Goal: Information Seeking & Learning: Learn about a topic

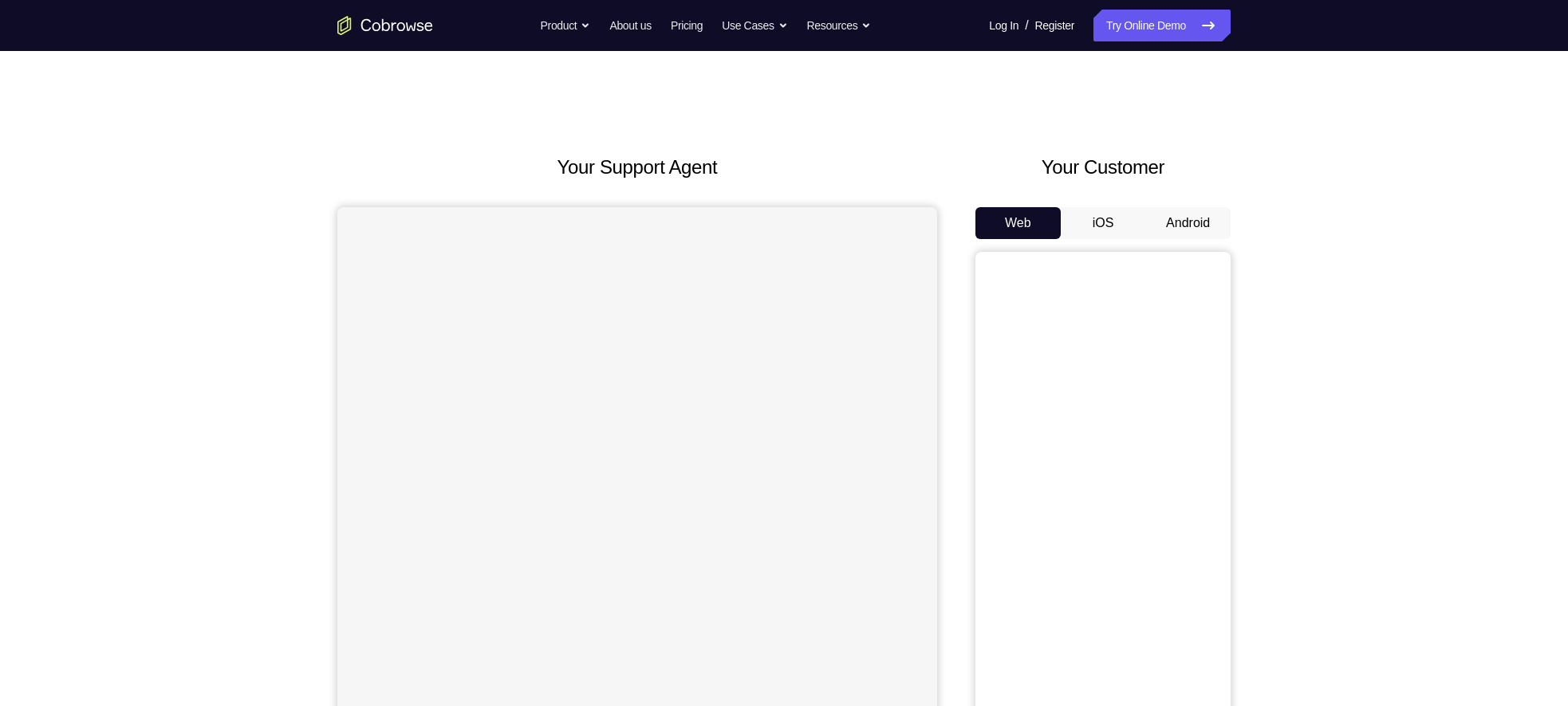
click at [1238, 227] on div "Your Support Agent Your Customer Web iOS Android Next Steps We’d be happy to gi…" at bounding box center [784, 576] width 1020 height 1052
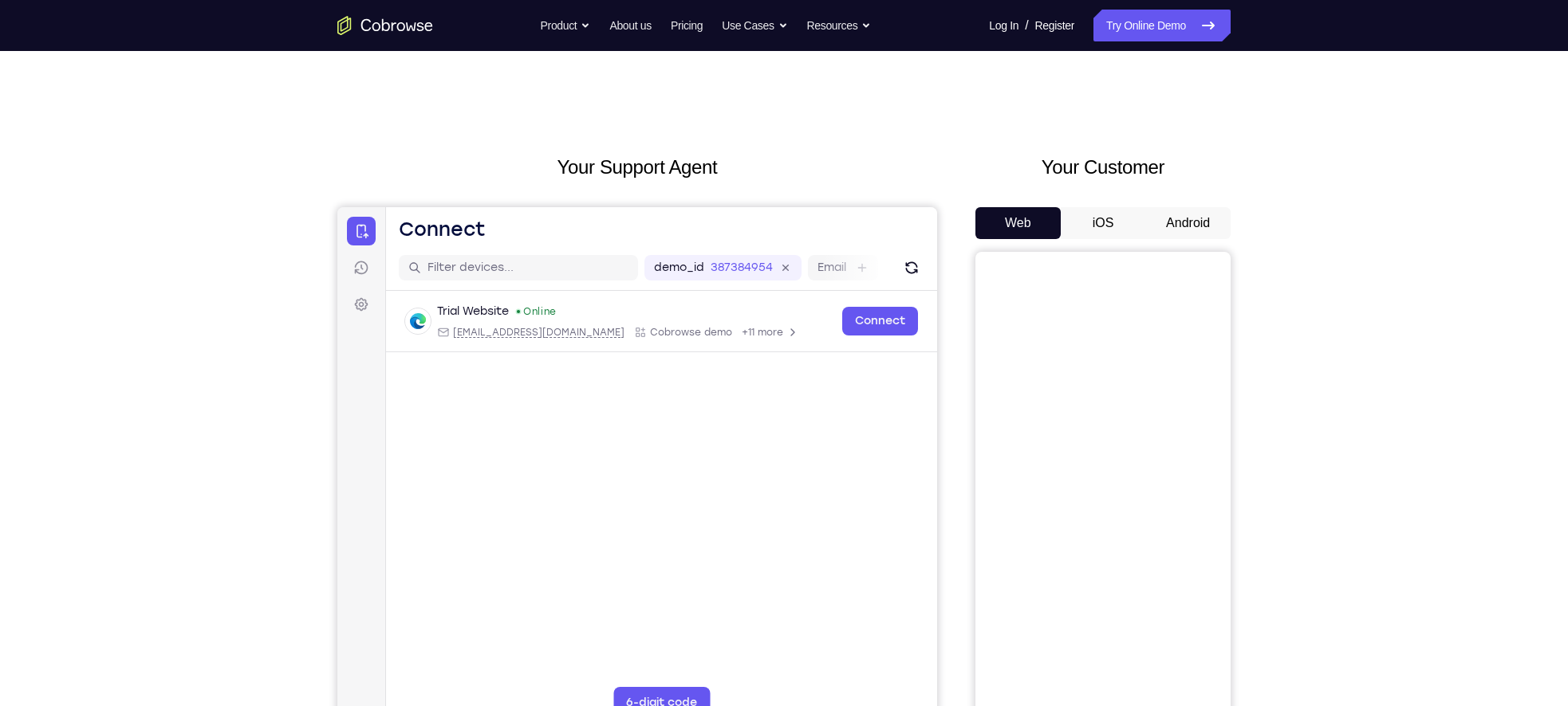
click at [1212, 227] on button "Android" at bounding box center [1187, 223] width 85 height 32
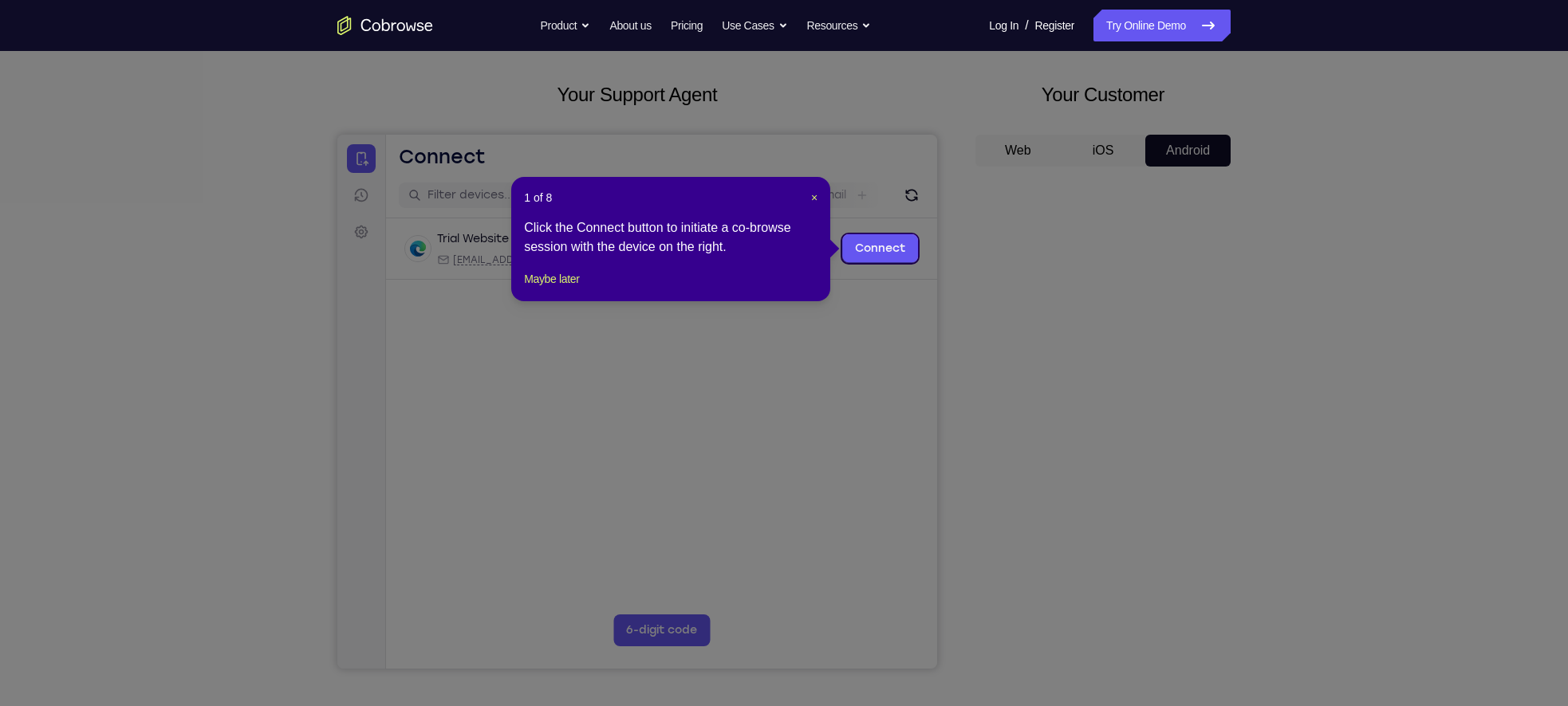
scroll to position [70, 0]
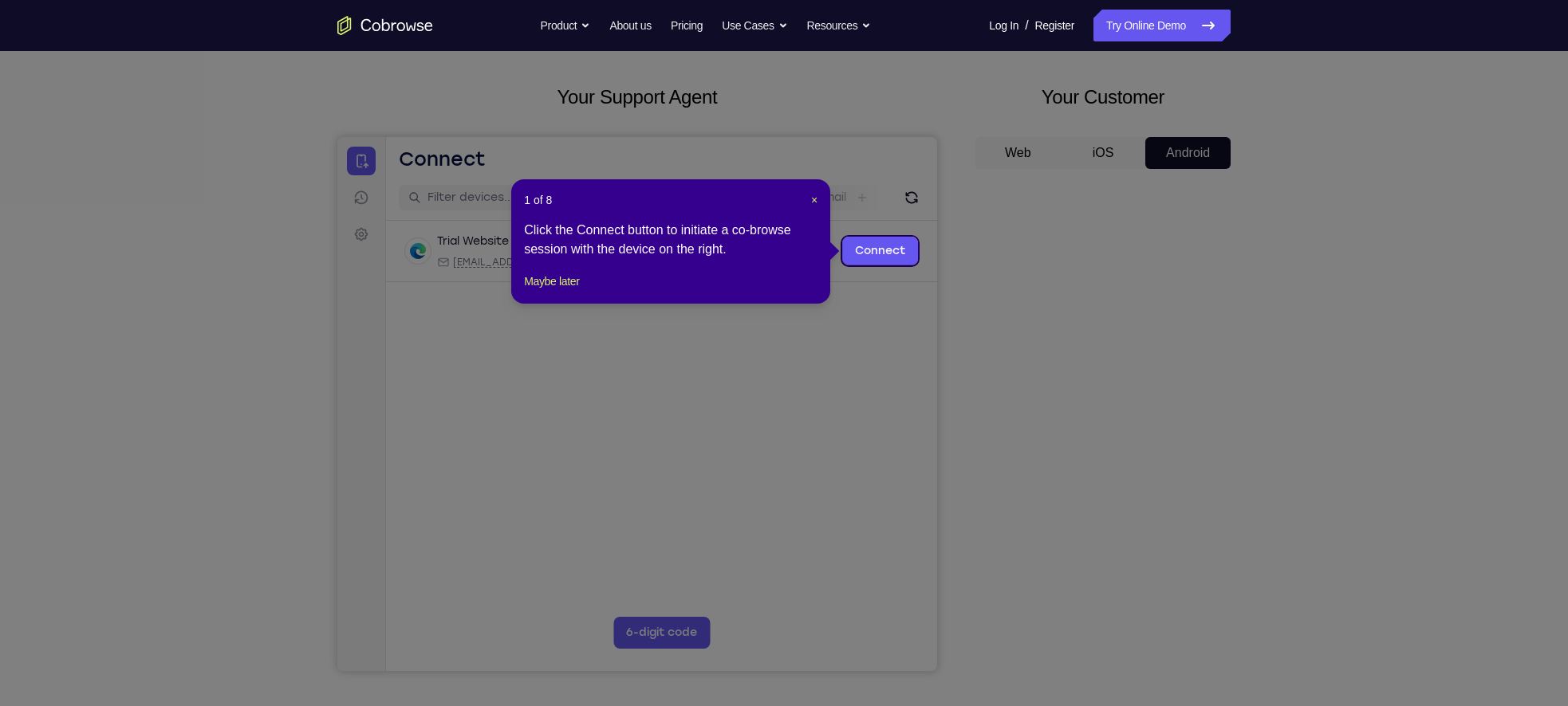
click at [804, 203] on header "1 of 8 ×" at bounding box center [671, 200] width 293 height 16
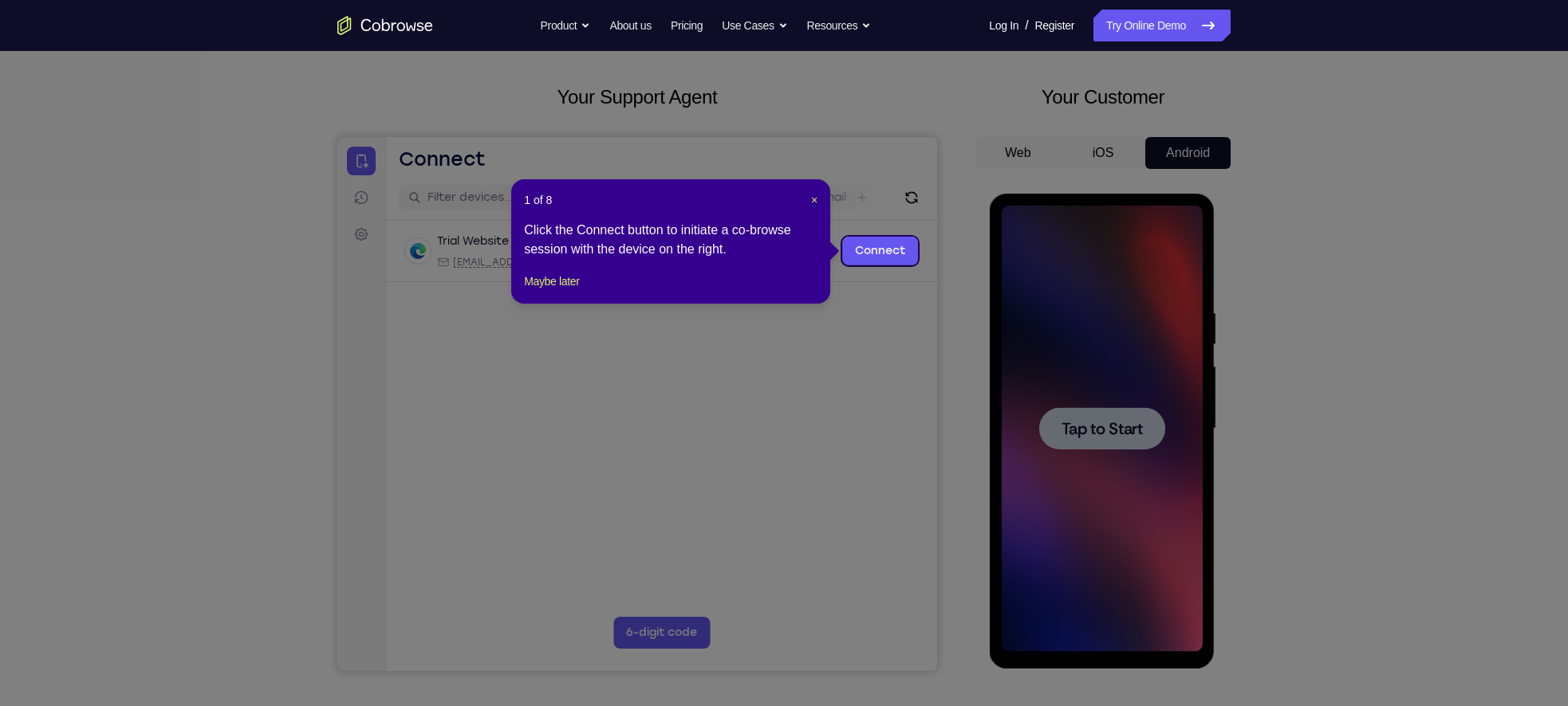
scroll to position [0, 0]
click at [811, 199] on span "×" at bounding box center [814, 200] width 6 height 13
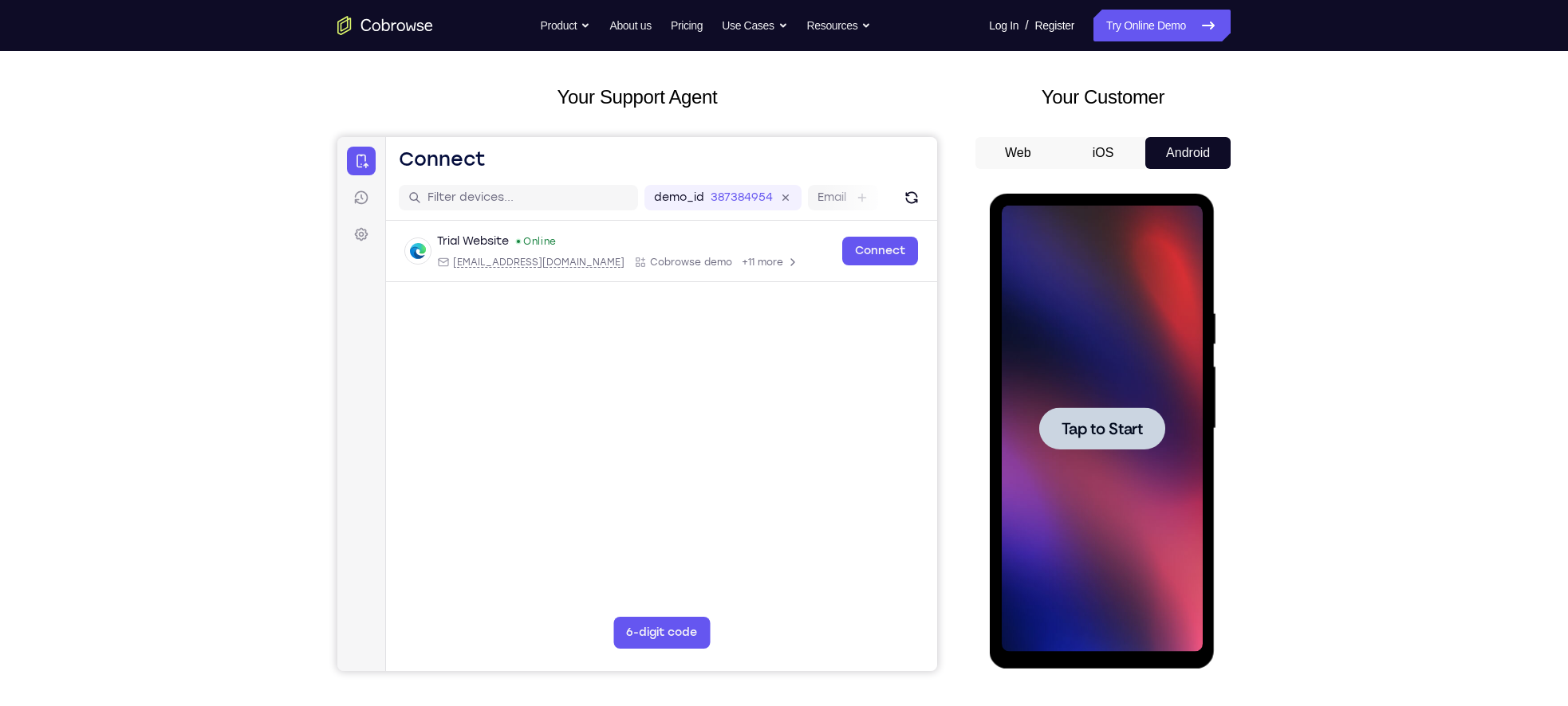
click at [1144, 406] on div at bounding box center [1101, 428] width 201 height 446
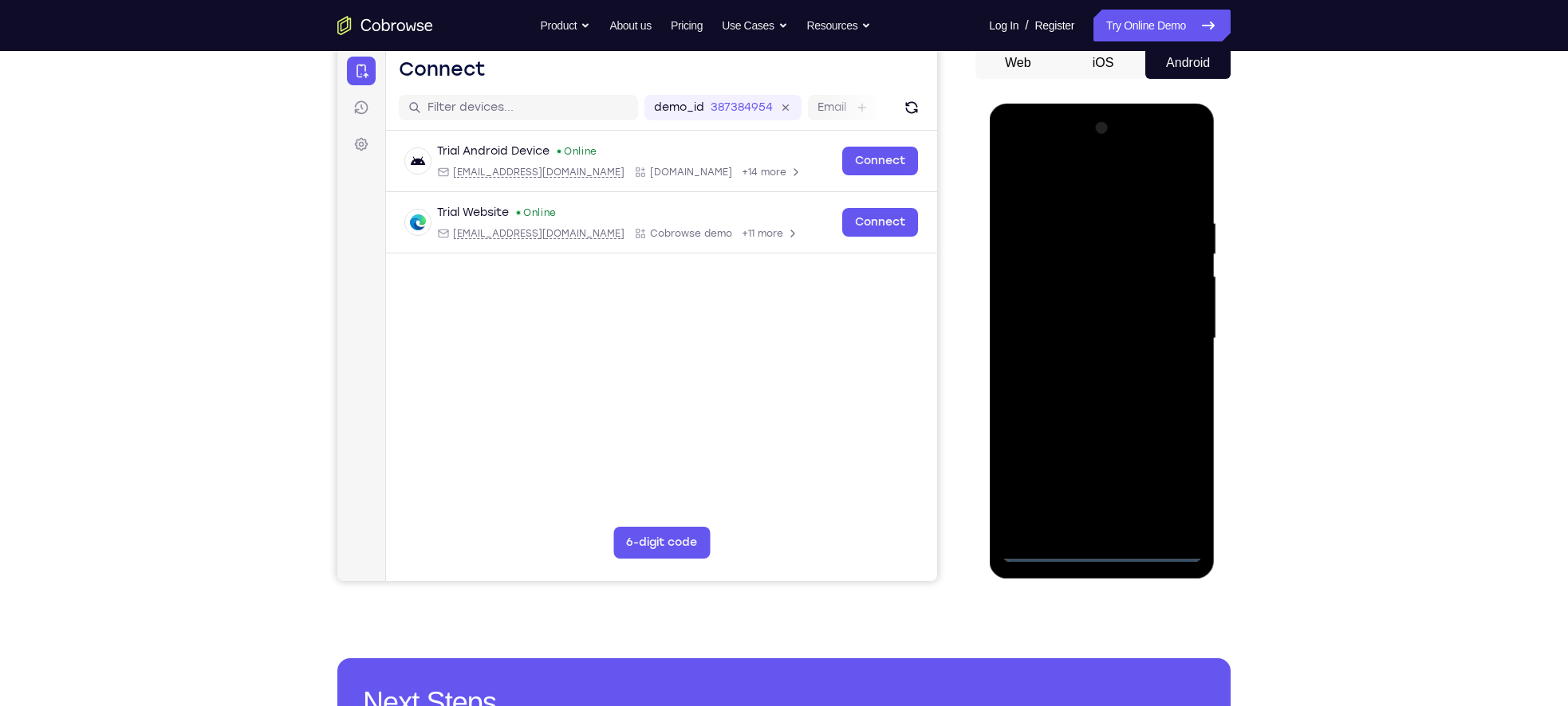
scroll to position [182, 0]
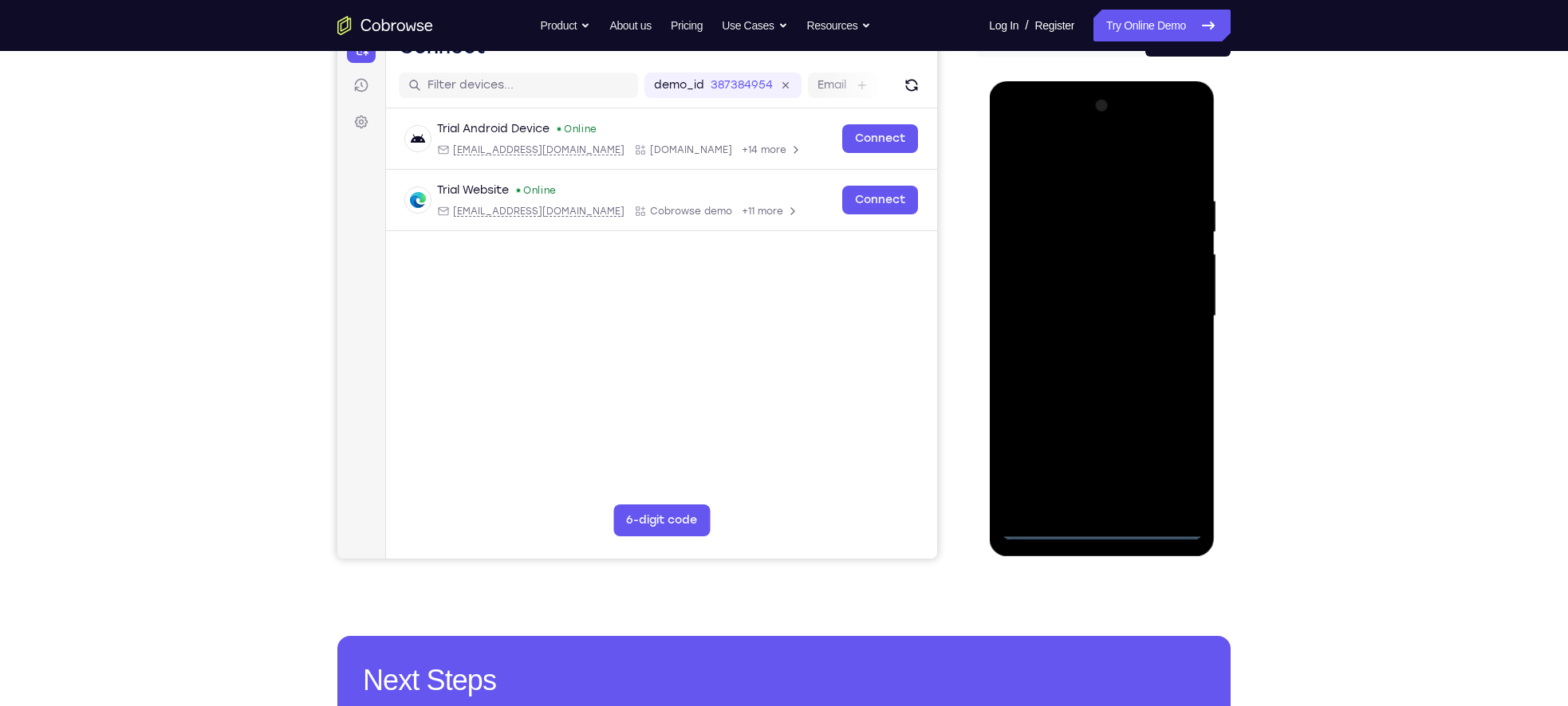
click at [1110, 534] on div at bounding box center [1101, 316] width 201 height 446
click at [1169, 473] on div at bounding box center [1101, 316] width 201 height 446
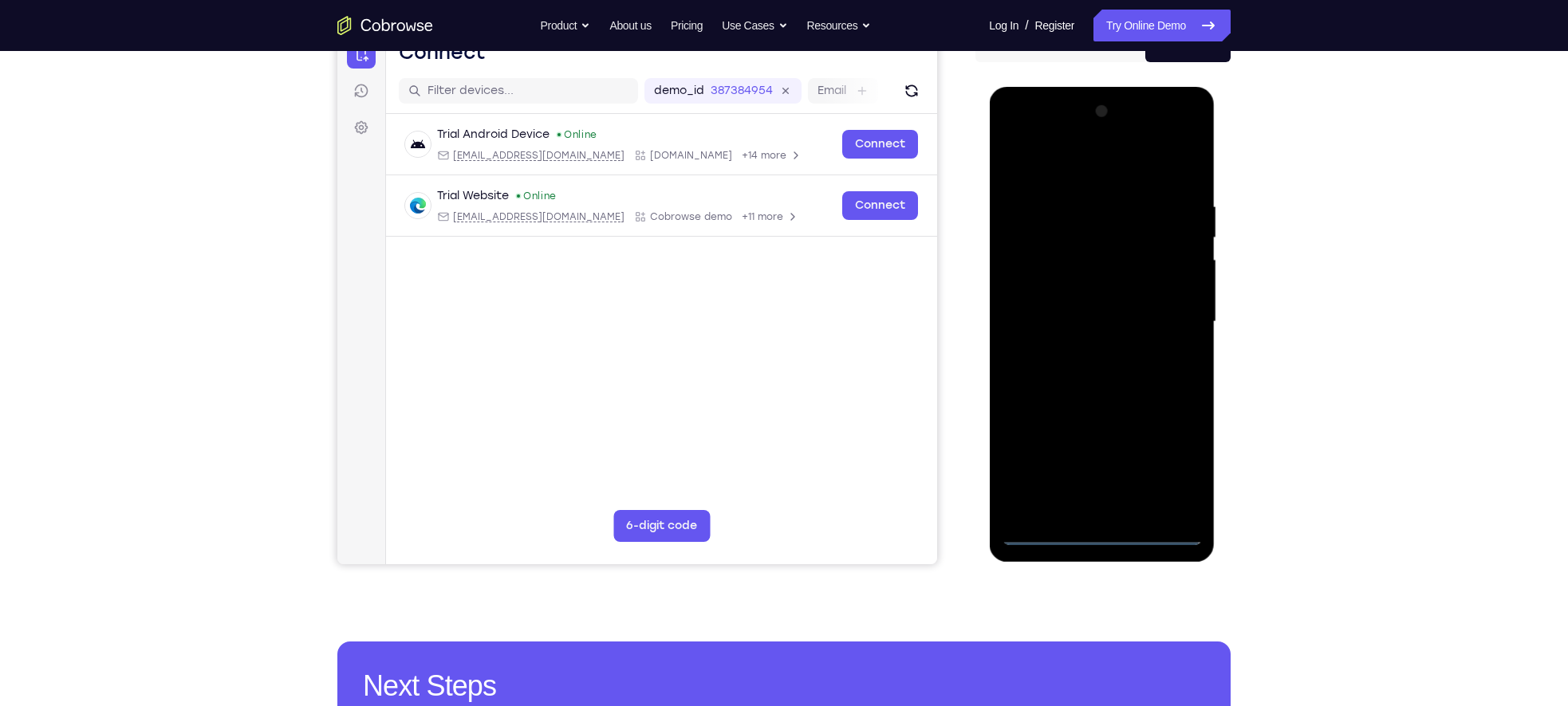
scroll to position [171, 0]
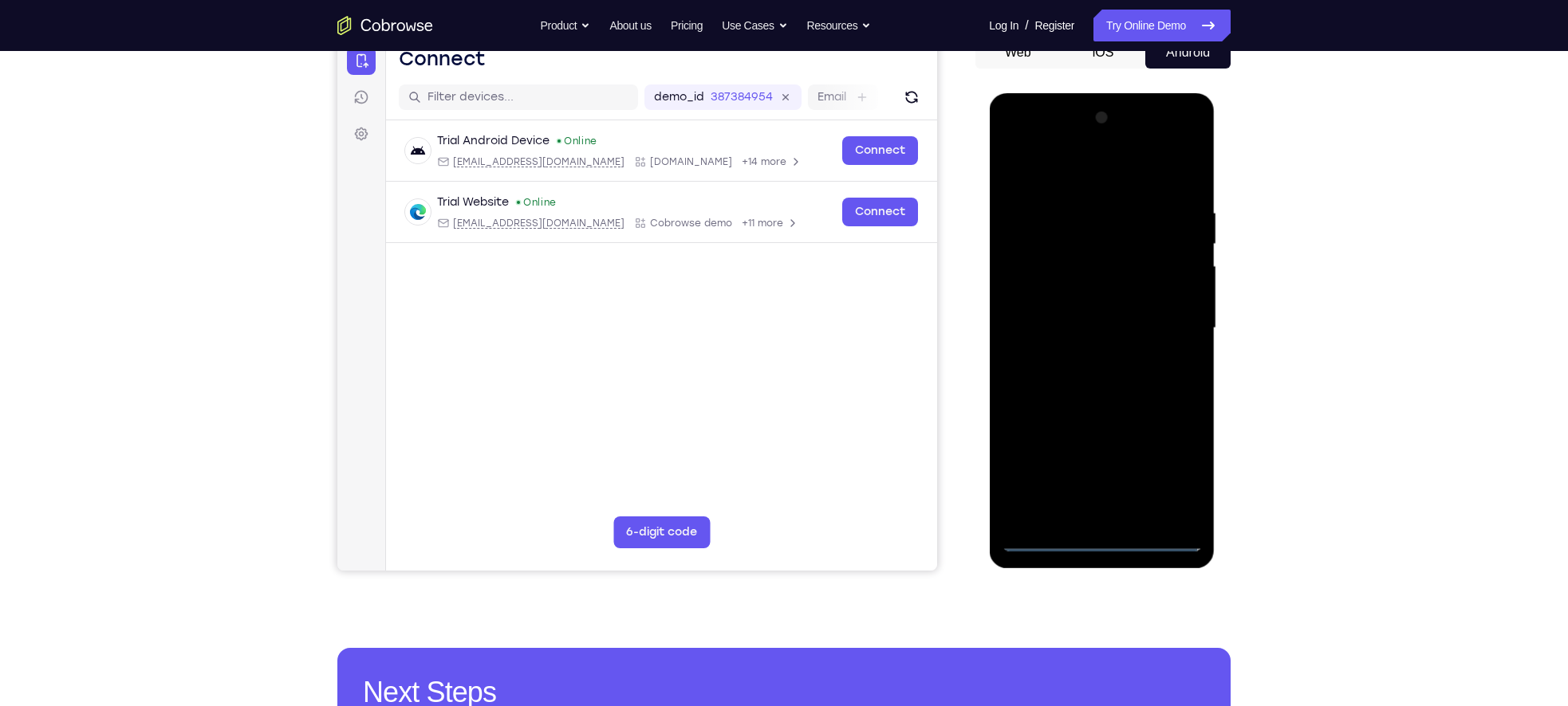
click at [1034, 143] on div at bounding box center [1101, 328] width 201 height 446
click at [1167, 327] on div at bounding box center [1101, 328] width 201 height 446
click at [1080, 361] on div at bounding box center [1101, 328] width 201 height 446
click at [1105, 301] on div at bounding box center [1101, 328] width 201 height 446
click at [1103, 301] on div at bounding box center [1101, 328] width 201 height 446
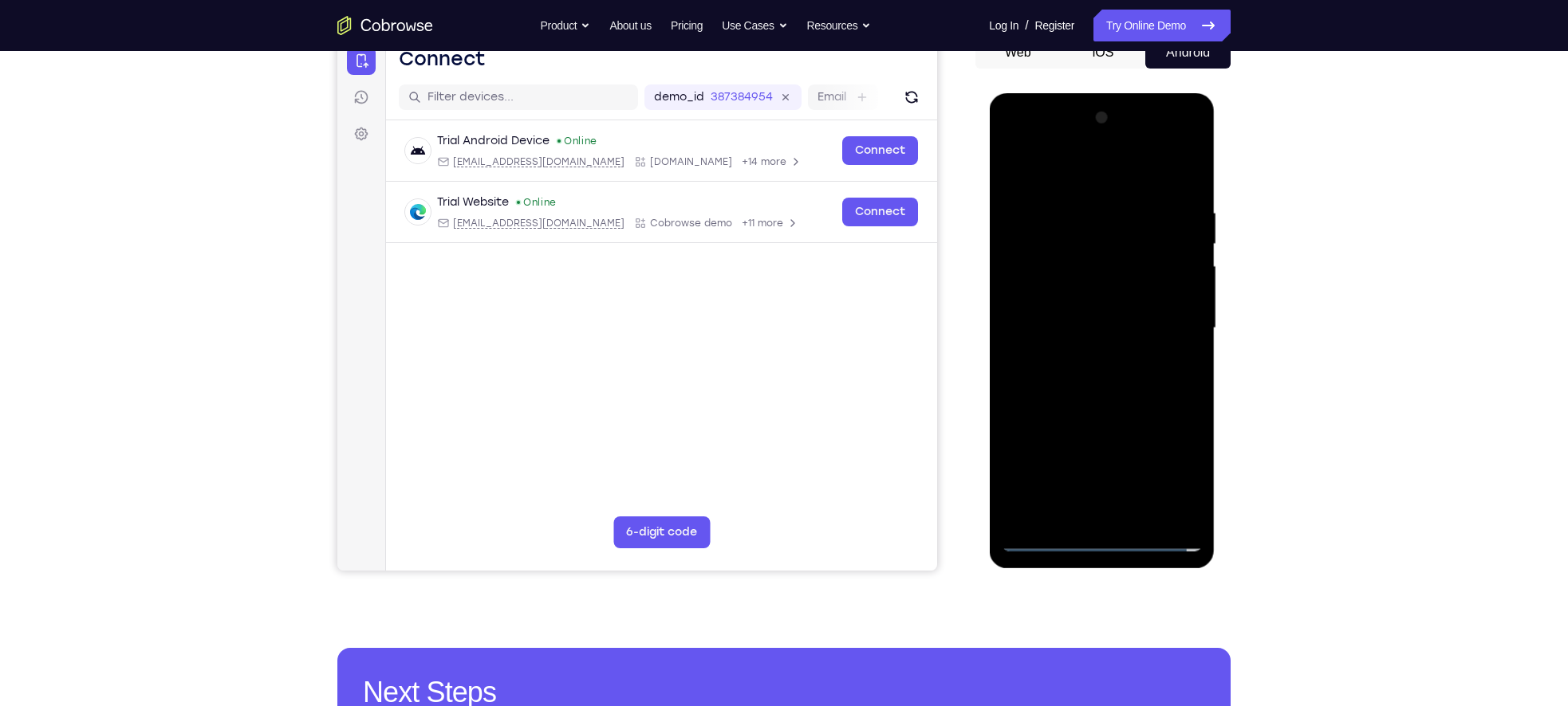
click at [1100, 340] on div at bounding box center [1101, 328] width 201 height 446
click at [1090, 337] on div at bounding box center [1101, 328] width 201 height 446
click at [1090, 387] on div at bounding box center [1101, 328] width 201 height 446
click at [1089, 374] on div at bounding box center [1101, 328] width 201 height 446
click at [1090, 388] on div at bounding box center [1101, 328] width 201 height 446
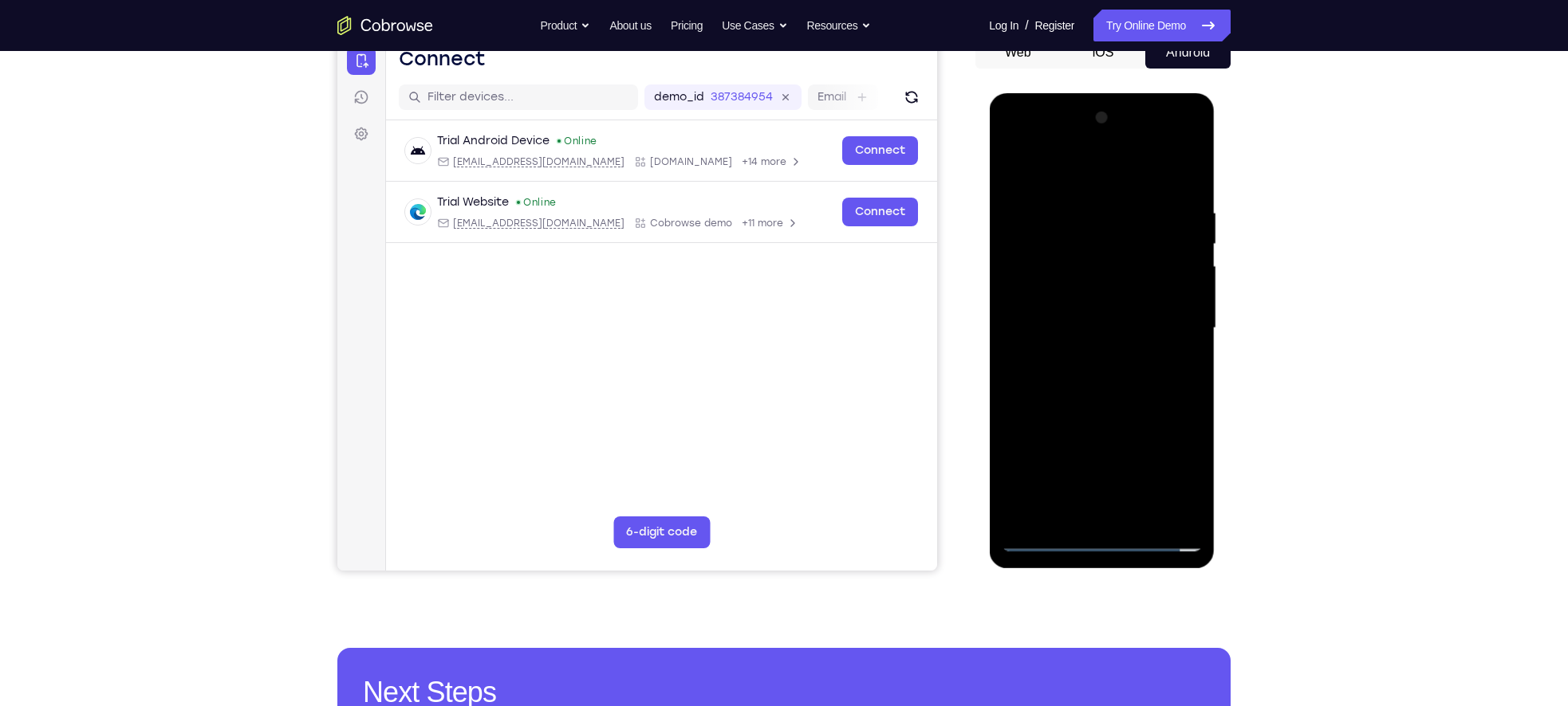
click at [1090, 364] on div at bounding box center [1101, 328] width 201 height 446
click at [1117, 380] on div at bounding box center [1101, 328] width 201 height 446
click at [1123, 393] on div at bounding box center [1101, 328] width 201 height 446
click at [1191, 165] on div at bounding box center [1101, 328] width 201 height 446
click at [1018, 167] on div at bounding box center [1101, 328] width 201 height 446
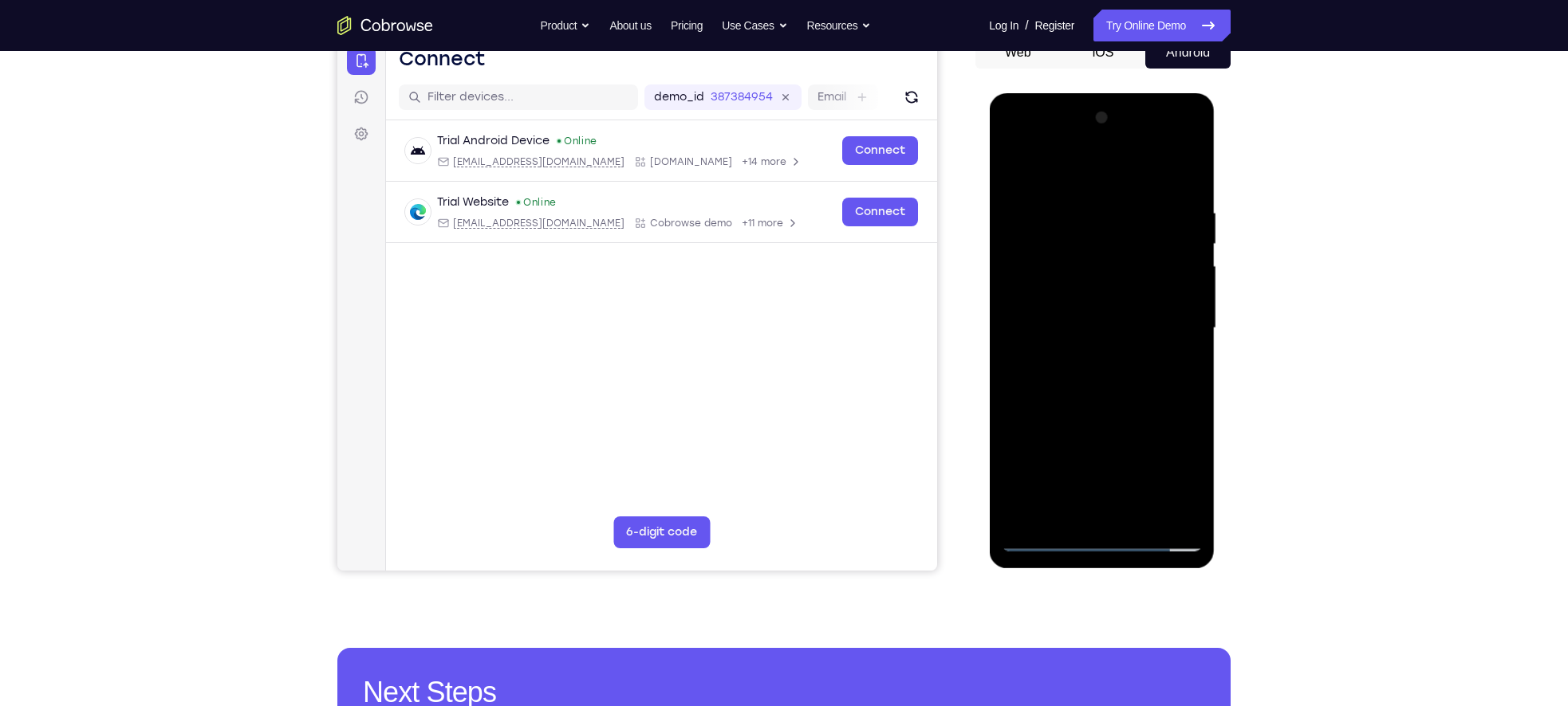
click at [1138, 513] on div at bounding box center [1101, 328] width 201 height 446
click at [1072, 419] on div at bounding box center [1101, 328] width 201 height 446
click at [1042, 542] on div at bounding box center [1101, 328] width 201 height 446
click at [1173, 513] on div at bounding box center [1101, 328] width 201 height 446
click at [1025, 513] on div at bounding box center [1101, 328] width 201 height 446
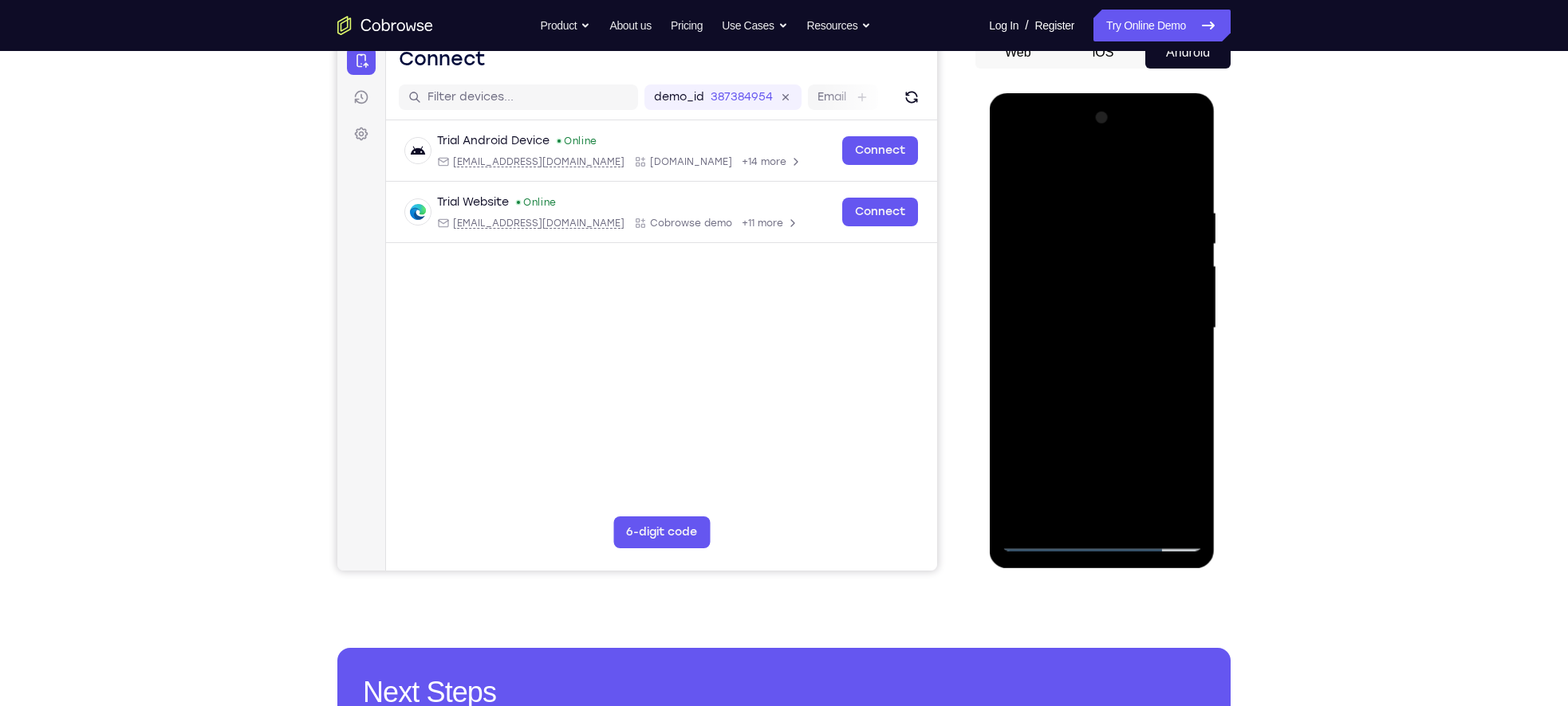
click at [1077, 218] on div at bounding box center [1101, 328] width 201 height 446
click at [1042, 506] on div at bounding box center [1101, 328] width 201 height 446
click at [1038, 544] on div at bounding box center [1101, 328] width 201 height 446
click at [1173, 501] on div at bounding box center [1101, 328] width 201 height 446
click at [1182, 179] on div at bounding box center [1101, 328] width 201 height 446
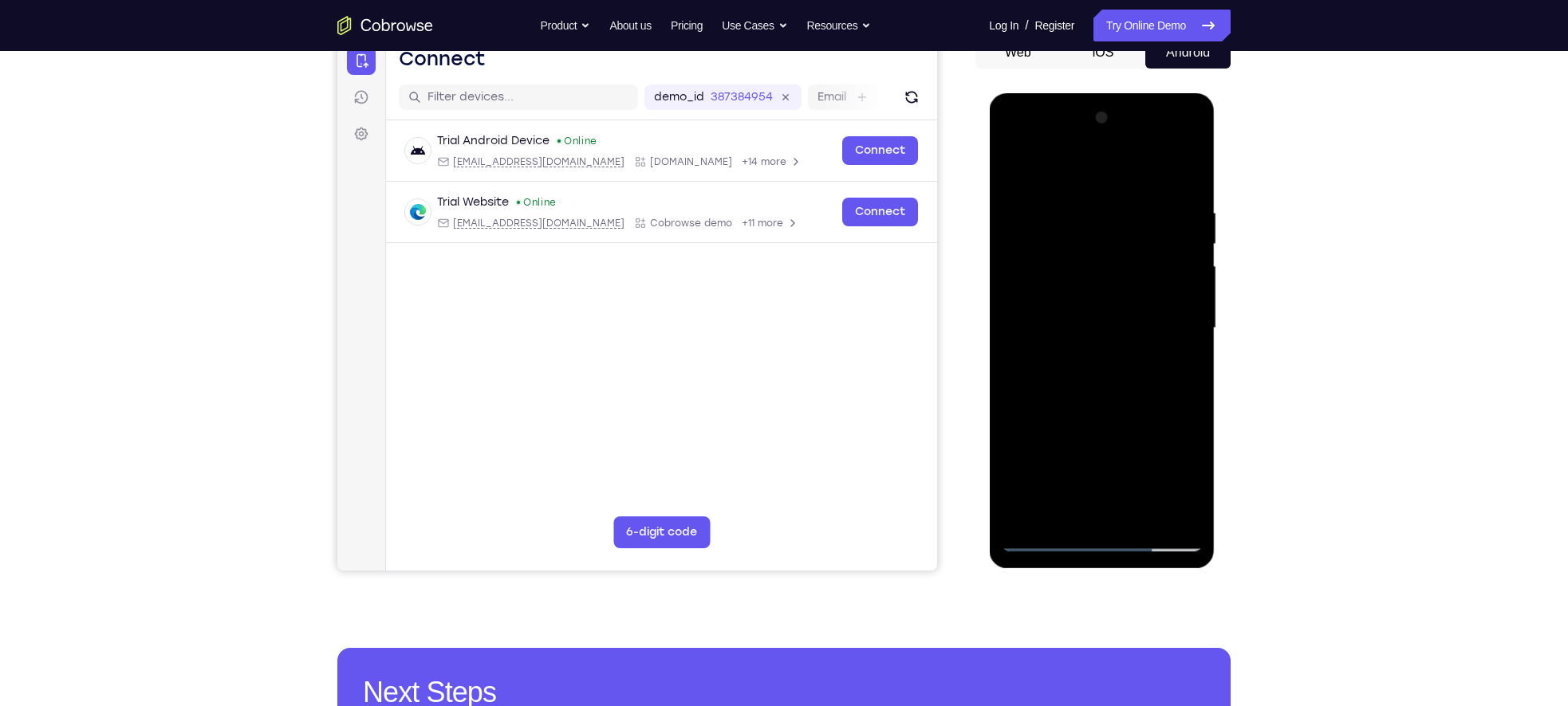
click at [1140, 512] on div at bounding box center [1101, 328] width 201 height 446
click at [1106, 358] on div at bounding box center [1101, 328] width 201 height 446
click at [1076, 478] on div at bounding box center [1101, 328] width 201 height 446
click at [1124, 478] on div at bounding box center [1101, 328] width 201 height 446
click at [1177, 367] on div at bounding box center [1101, 328] width 201 height 446
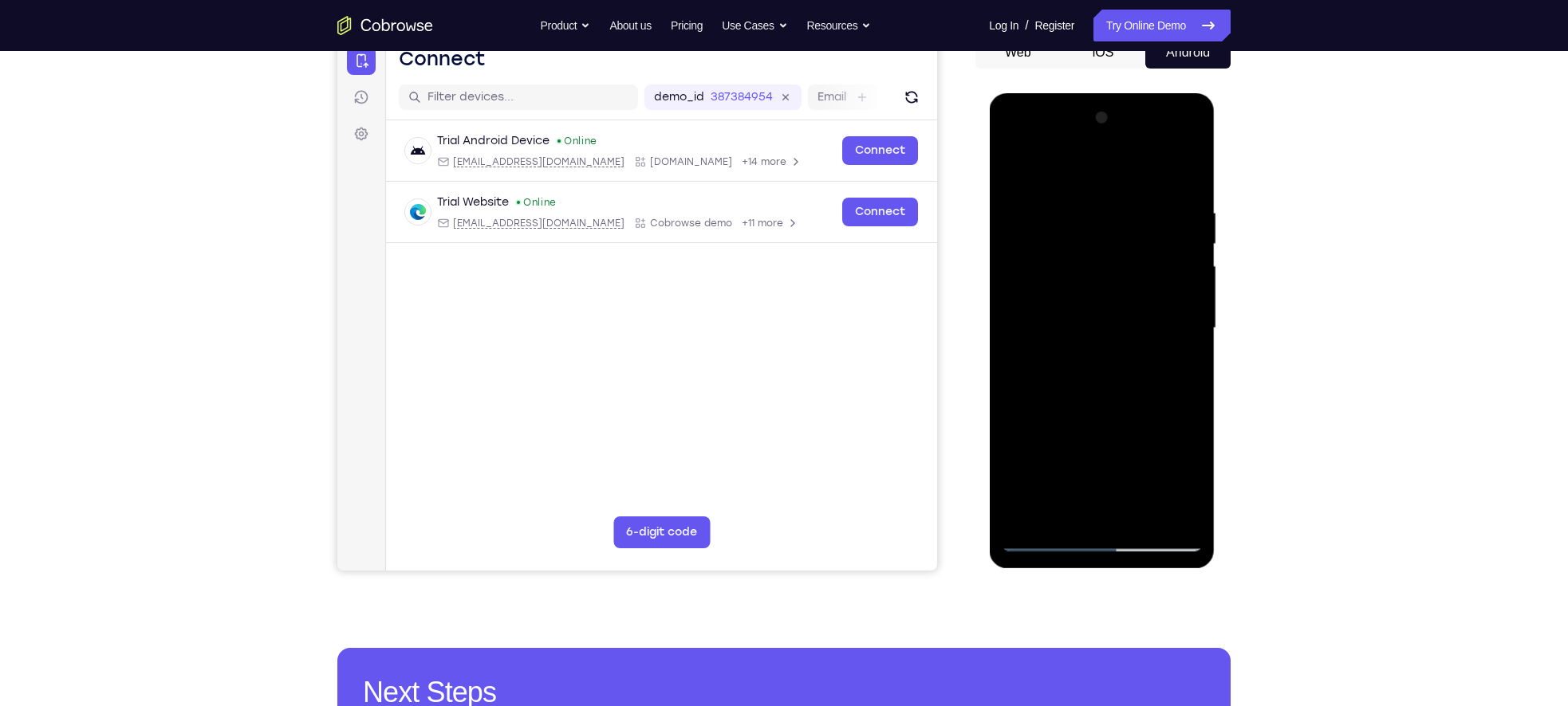
click at [1184, 334] on div at bounding box center [1101, 328] width 201 height 446
click at [1131, 470] on div at bounding box center [1101, 328] width 201 height 446
click at [1114, 449] on div at bounding box center [1101, 328] width 201 height 446
click at [1063, 323] on div at bounding box center [1101, 328] width 201 height 446
click at [1008, 176] on div at bounding box center [1101, 328] width 201 height 446
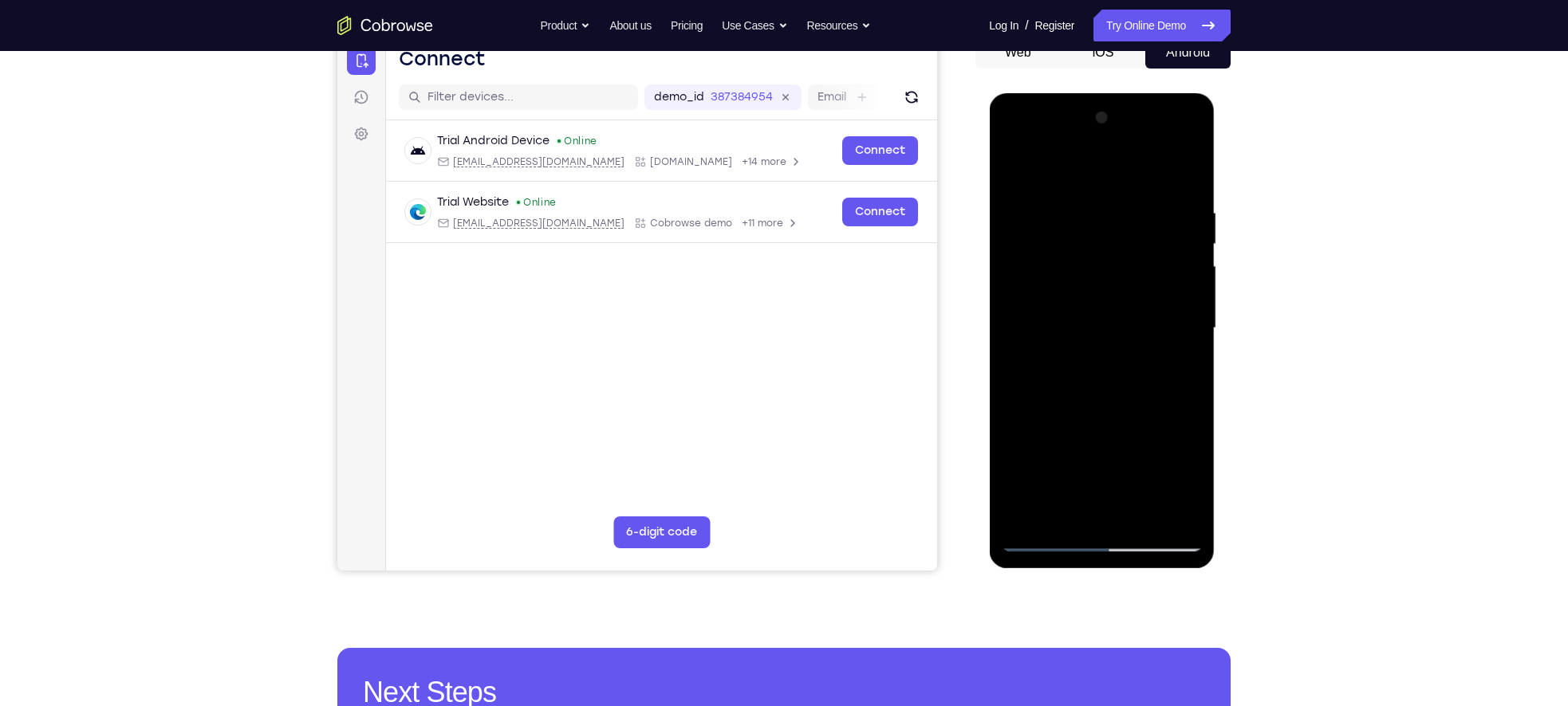
click at [1050, 541] on div at bounding box center [1101, 328] width 201 height 446
click at [1018, 171] on div at bounding box center [1101, 328] width 201 height 446
click at [1089, 262] on div at bounding box center [1101, 328] width 201 height 446
click at [1025, 466] on div at bounding box center [1101, 328] width 201 height 446
click at [1094, 458] on div at bounding box center [1101, 328] width 201 height 446
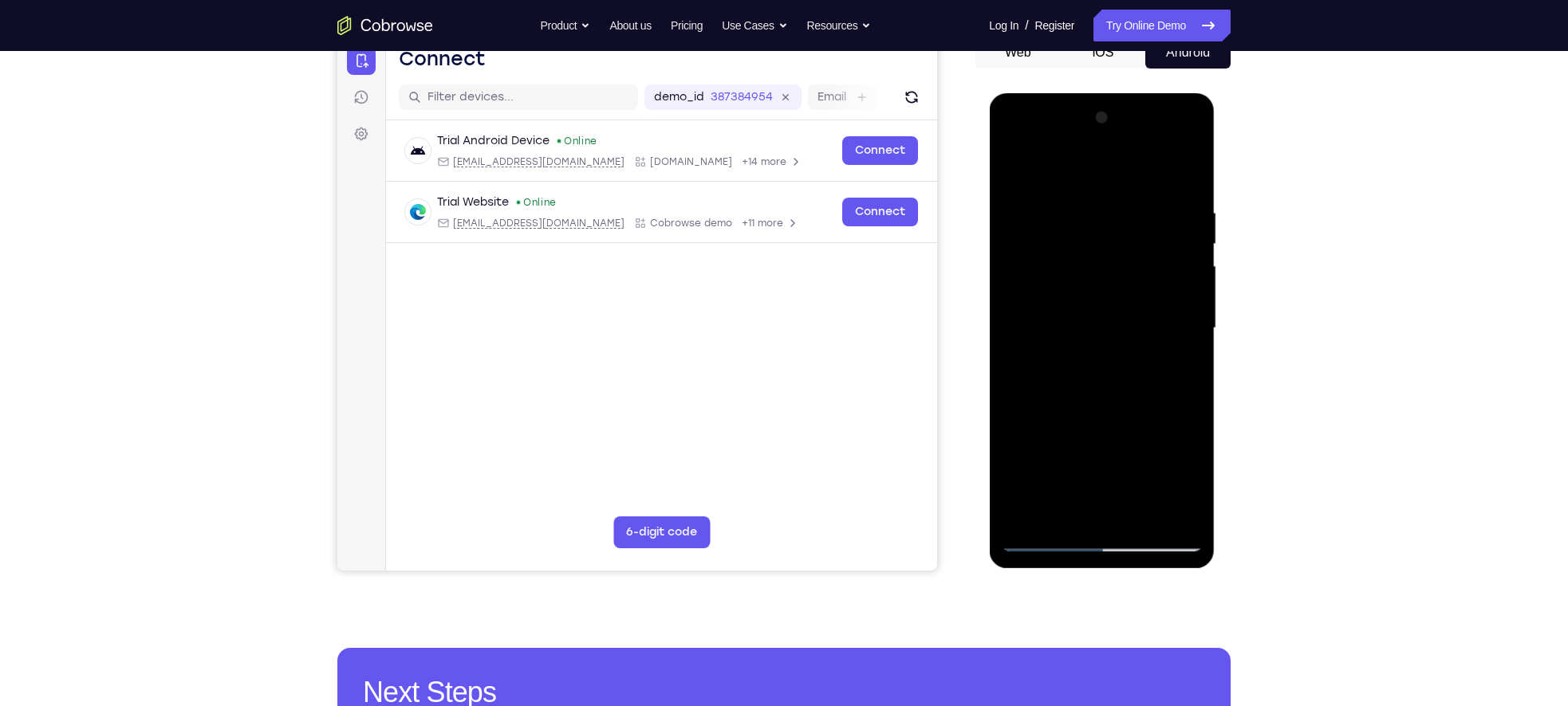
click at [1042, 537] on div at bounding box center [1101, 328] width 201 height 446
click at [1030, 272] on div at bounding box center [1101, 328] width 201 height 446
click at [1016, 164] on div at bounding box center [1101, 328] width 201 height 446
click at [1191, 291] on div at bounding box center [1101, 328] width 201 height 446
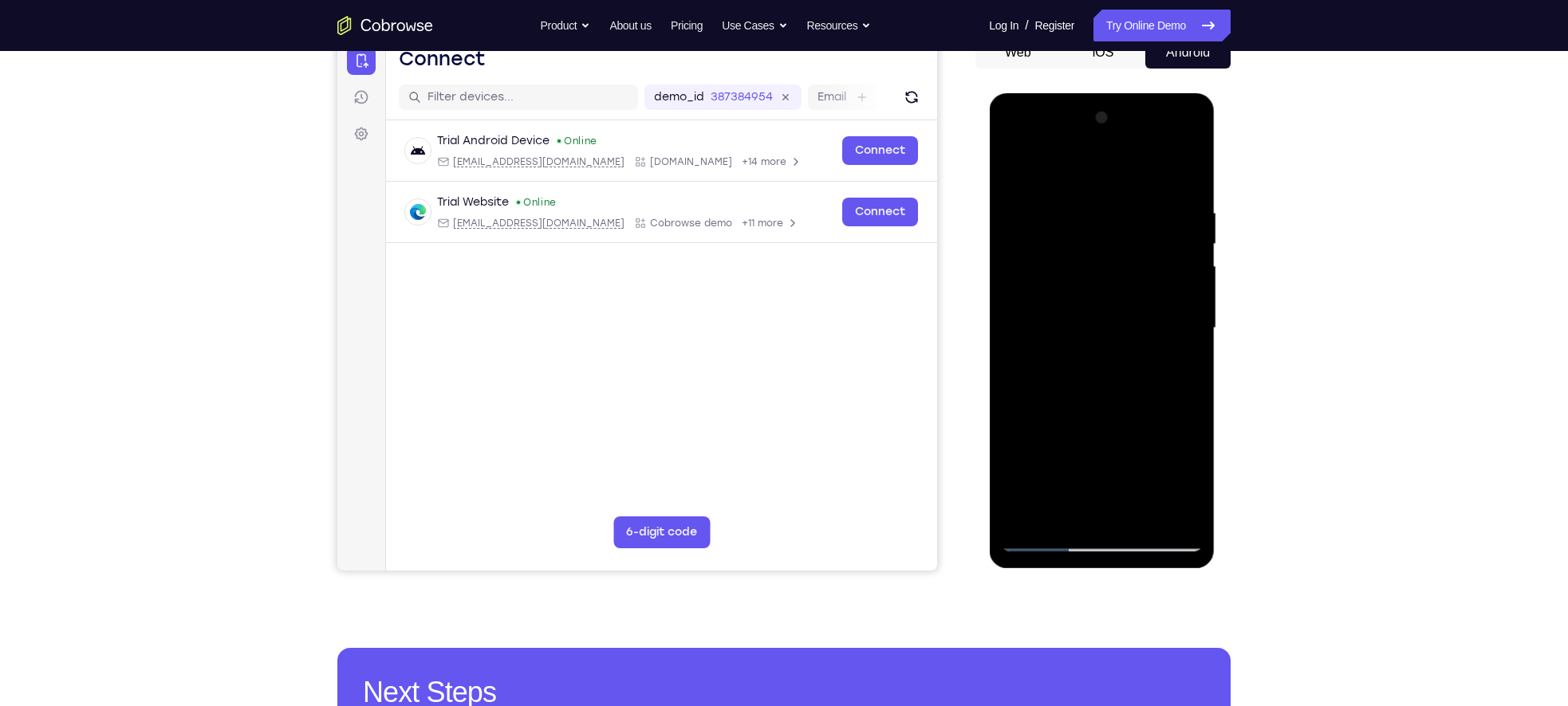
click at [1011, 329] on div at bounding box center [1101, 328] width 201 height 446
click at [1191, 372] on div at bounding box center [1101, 328] width 201 height 446
click at [1191, 379] on div at bounding box center [1101, 328] width 201 height 446
